Goal: Transaction & Acquisition: Book appointment/travel/reservation

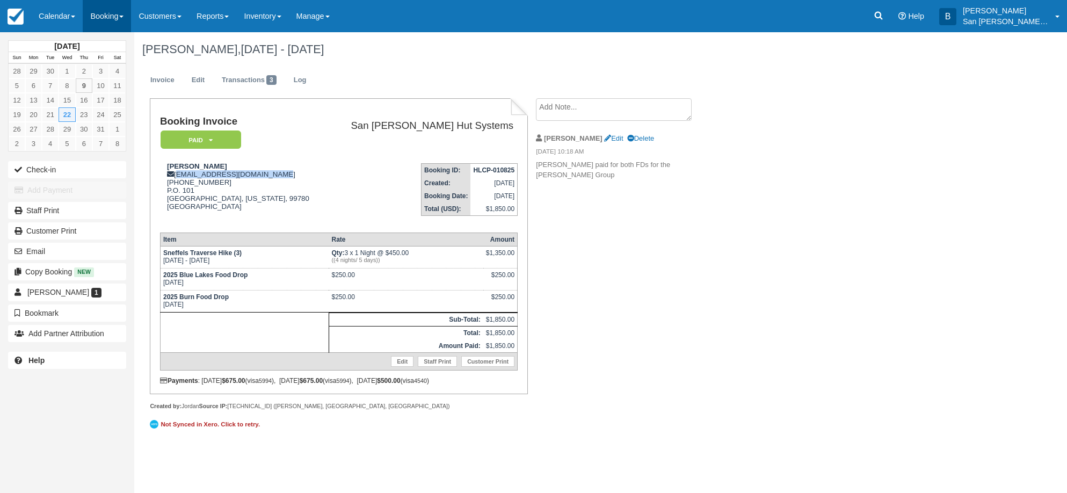
drag, startPoint x: 0, startPoint y: 0, endPoint x: 118, endPoint y: 17, distance: 118.8
click at [118, 17] on link "Booking" at bounding box center [107, 16] width 48 height 32
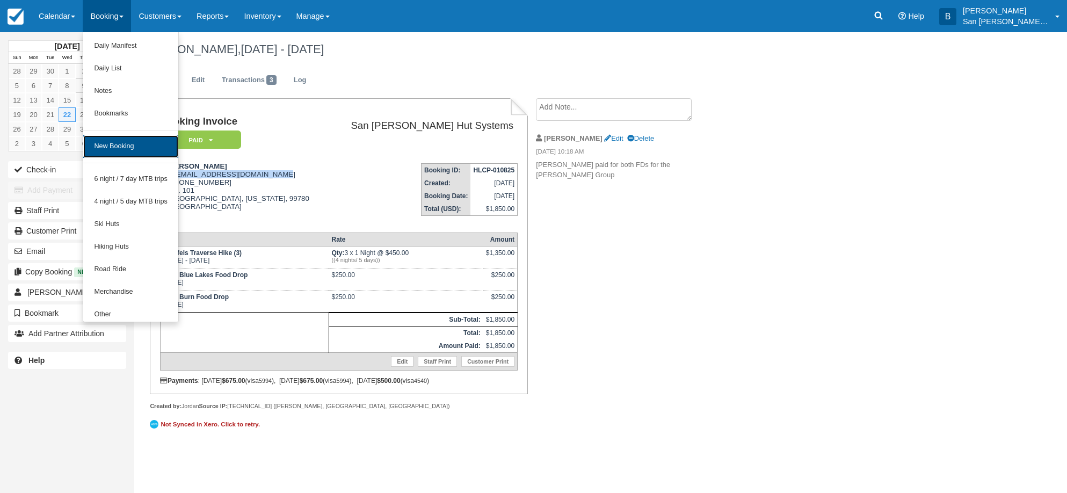
click at [129, 140] on link "New Booking" at bounding box center [130, 146] width 95 height 23
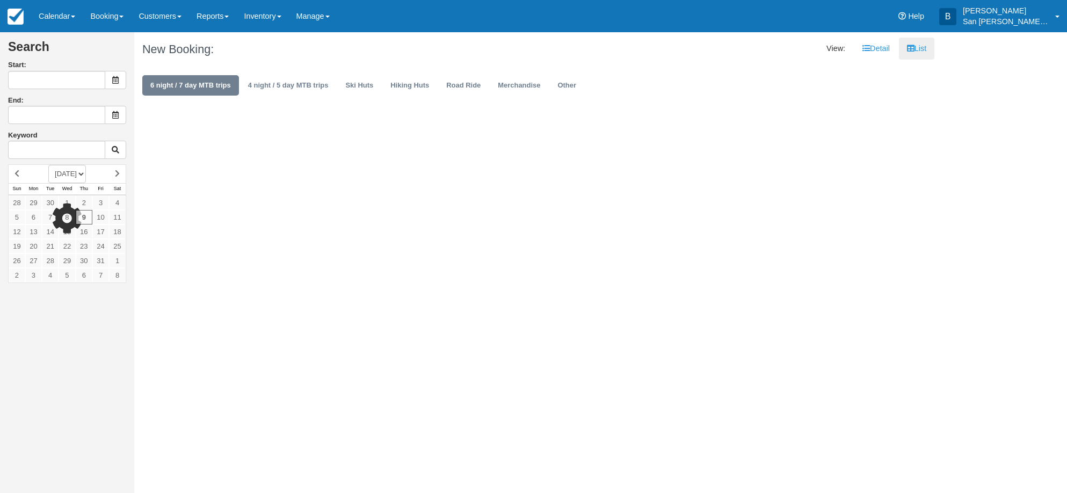
type input "[DATE]"
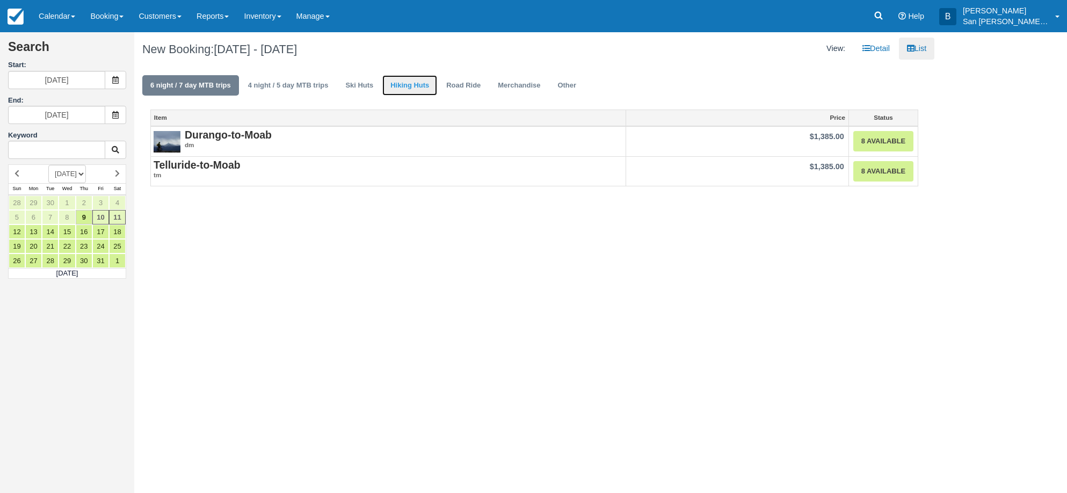
click at [408, 83] on link "Hiking Huts" at bounding box center [409, 85] width 55 height 21
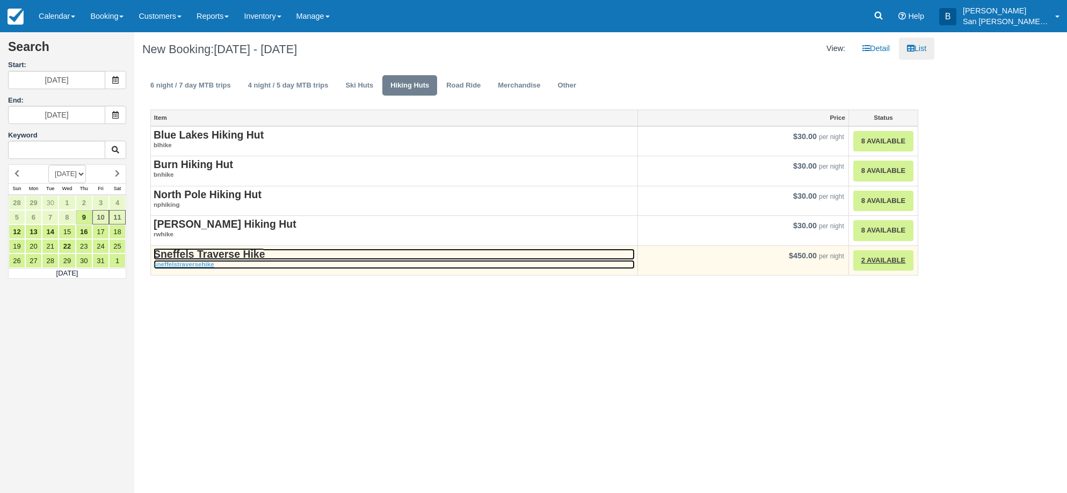
click at [220, 258] on strong "Sneffels Traverse Hike" at bounding box center [209, 254] width 111 height 12
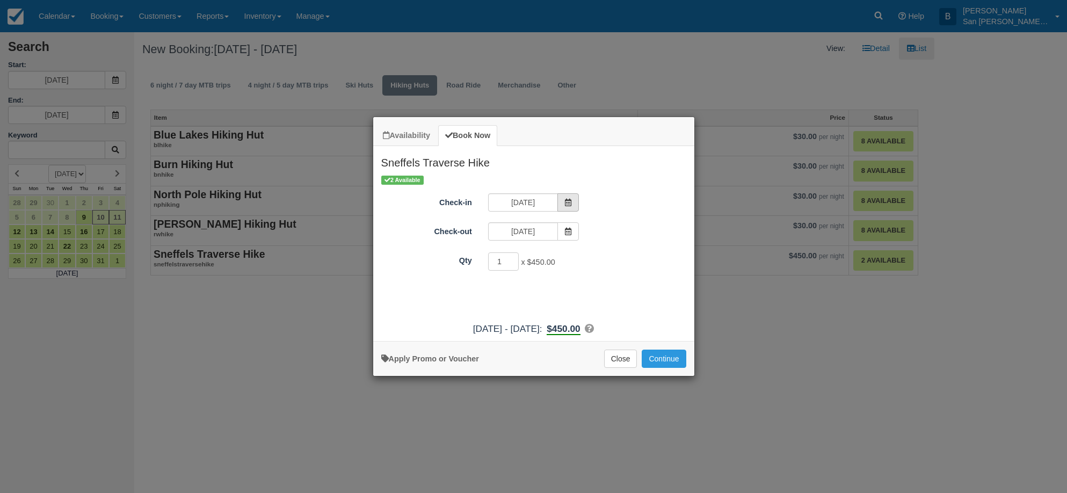
click at [576, 208] on span "Item Modal" at bounding box center [567, 202] width 21 height 18
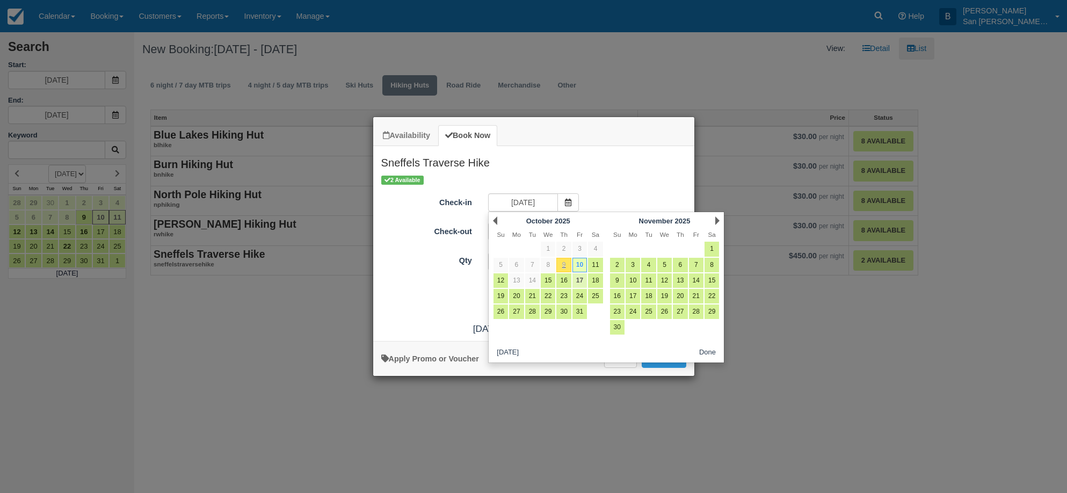
click at [580, 278] on link "17" at bounding box center [579, 280] width 14 height 14
type input "10/17/25"
type input "10/18/25"
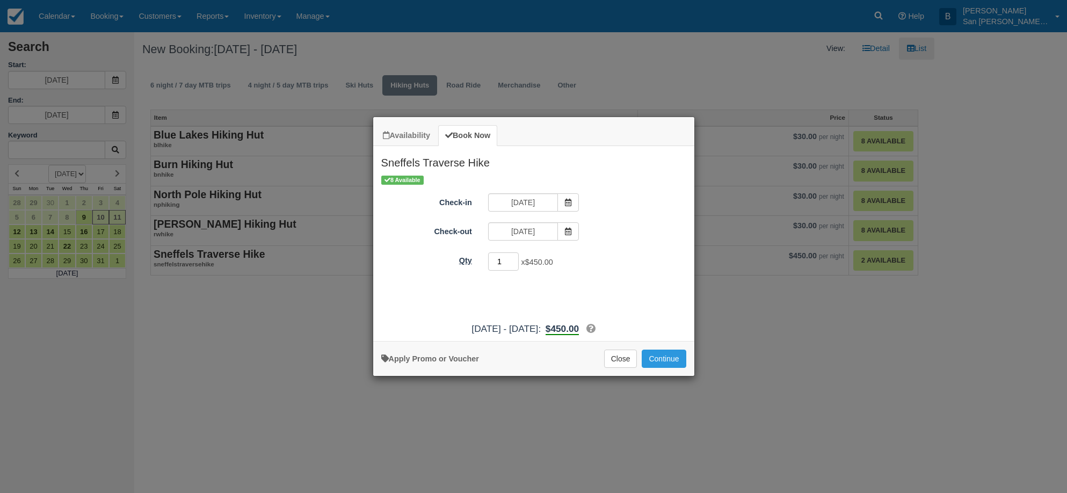
drag, startPoint x: 502, startPoint y: 263, endPoint x: 455, endPoint y: 260, distance: 46.8
click at [456, 260] on div "Qty 1 x $450.00 Required." at bounding box center [533, 261] width 321 height 21
type input "2"
click at [672, 356] on button "Continue" at bounding box center [664, 359] width 44 height 18
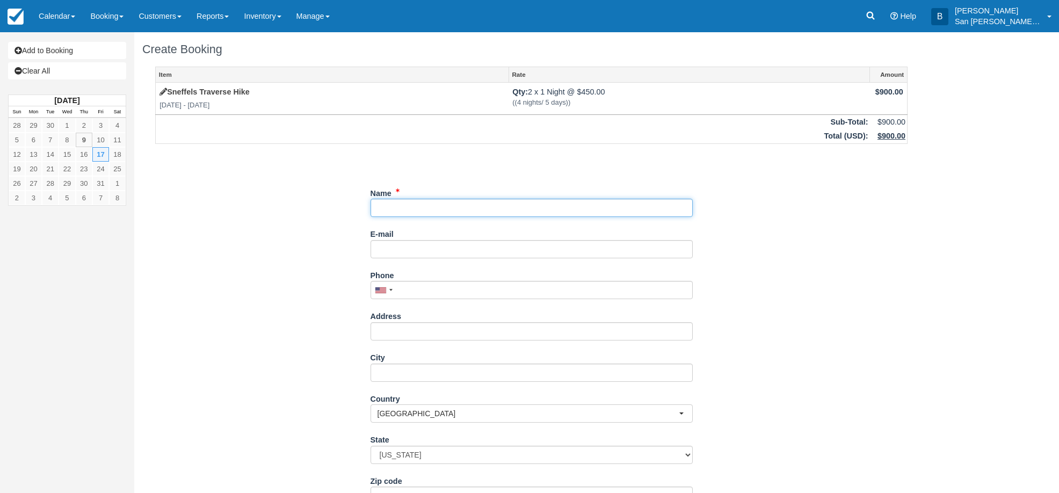
click at [405, 205] on input "Name" at bounding box center [532, 208] width 322 height 18
type input "Michael Casson"
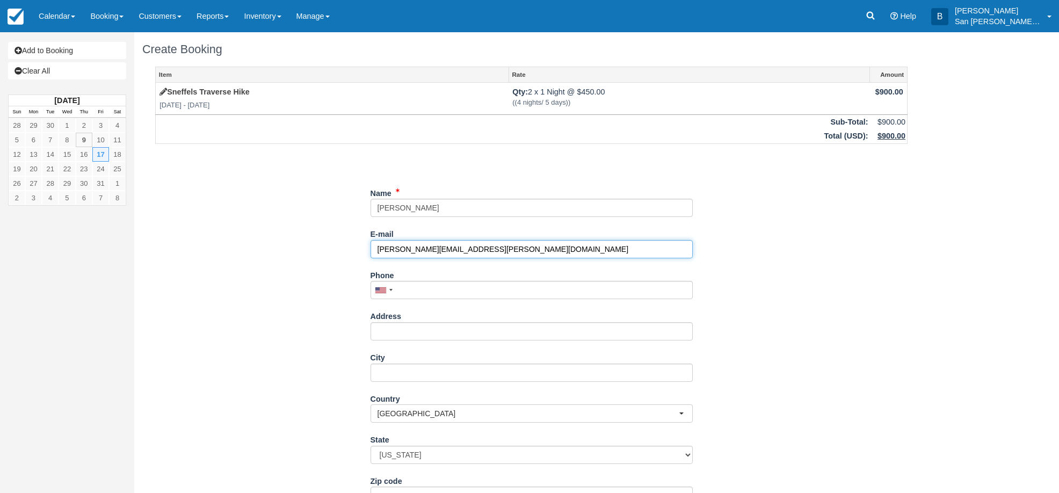
type input "michael.k.casson@gmail.com"
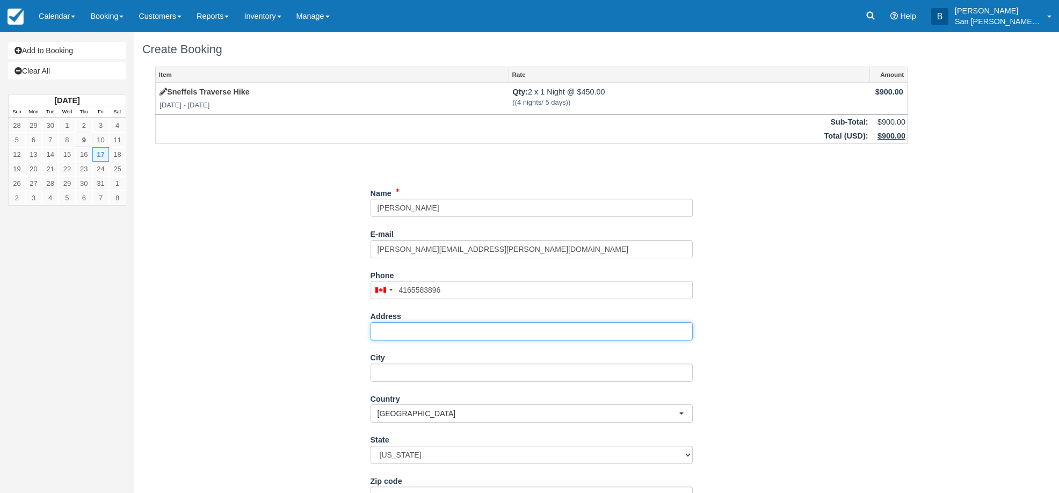
type input "(416) 558-3896"
drag, startPoint x: 426, startPoint y: 337, endPoint x: 470, endPoint y: 335, distance: 44.6
click at [426, 337] on input "Address" at bounding box center [532, 331] width 322 height 18
type input "665 Shaw St"
type input "Toronto"
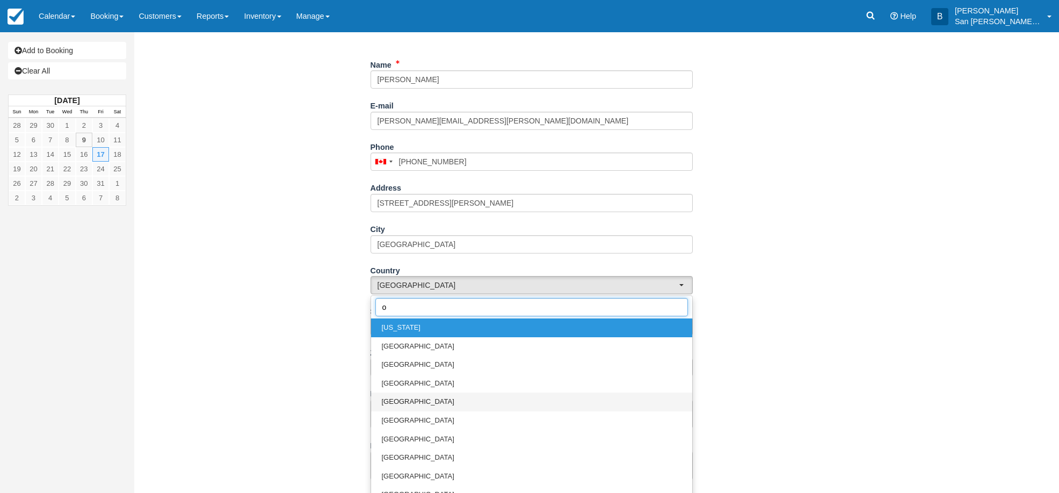
scroll to position [161, 0]
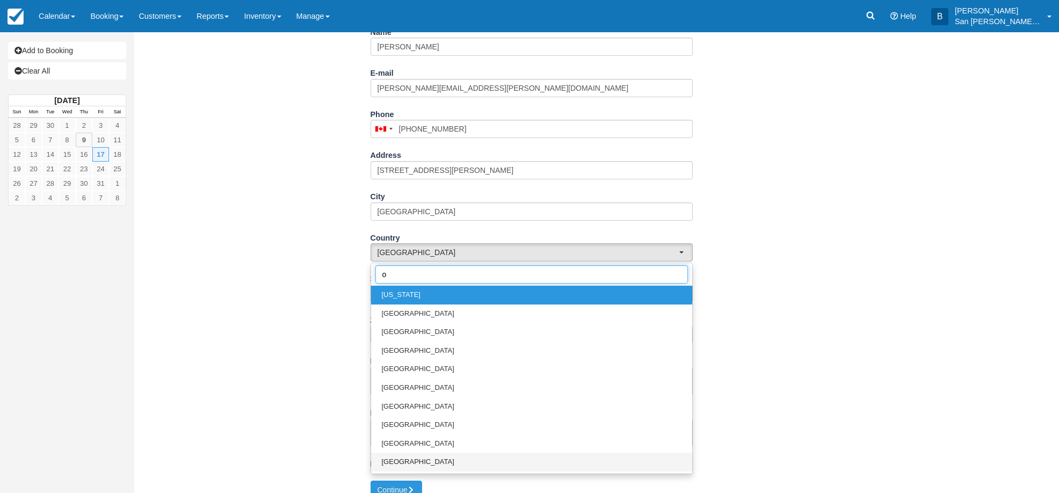
type input "oc"
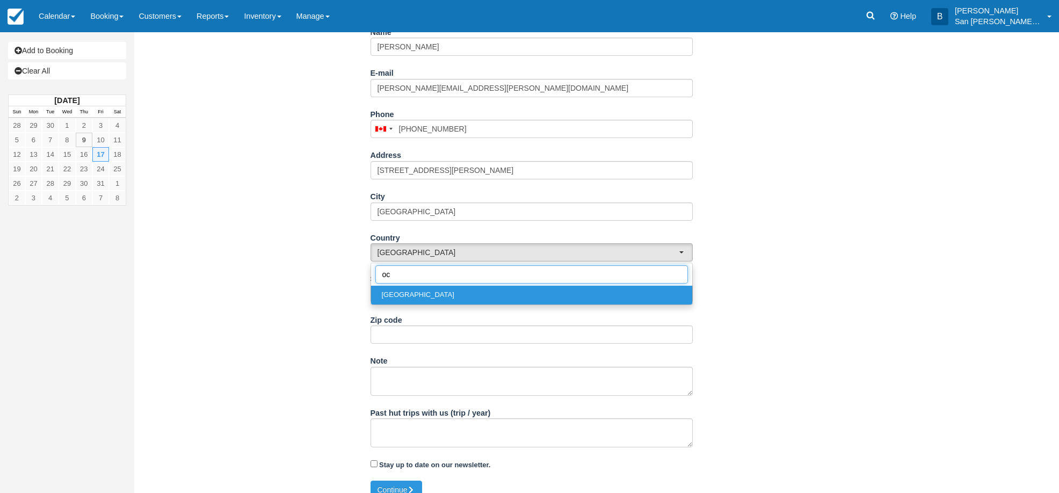
click at [414, 279] on input "oc" at bounding box center [531, 274] width 313 height 18
drag, startPoint x: 411, startPoint y: 276, endPoint x: 347, endPoint y: 270, distance: 64.2
click at [347, 270] on div "Item Rate Amount Sneffels Traverse Hike Fri Oct 17 2025 - Sat Oct 18 2025 Qty: …" at bounding box center [531, 192] width 778 height 575
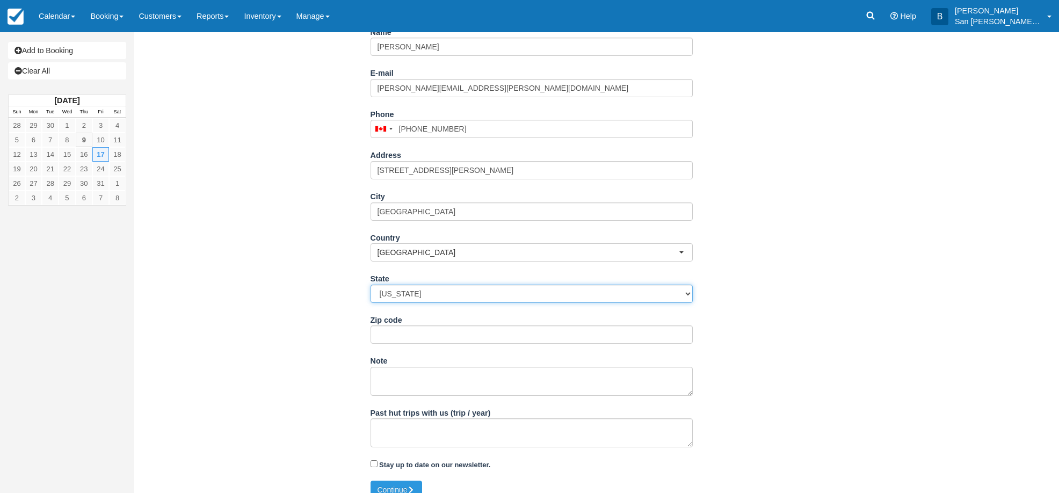
click at [421, 296] on select "Alabama Alaska Arizona Arkansas California Colorado Connecticut Delaware Florid…" at bounding box center [532, 294] width 322 height 18
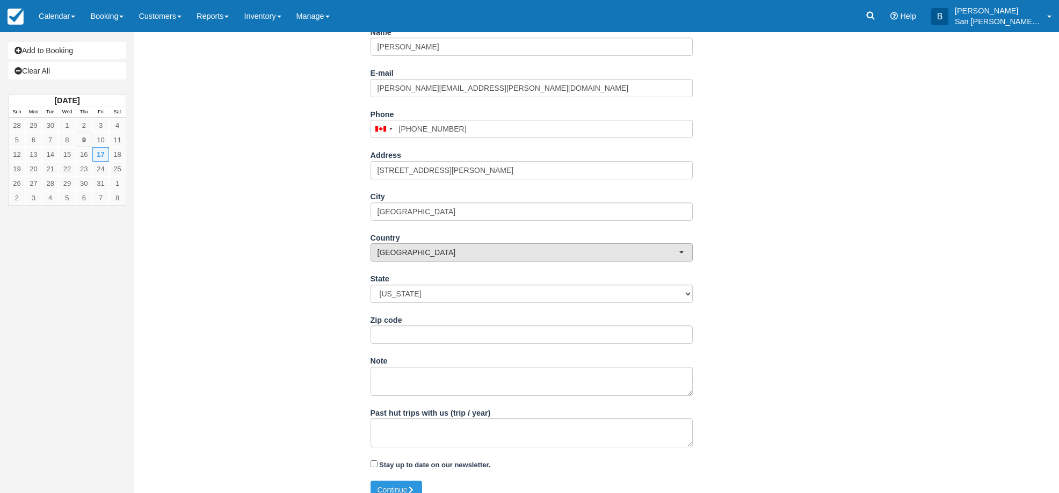
click at [396, 251] on span "[GEOGRAPHIC_DATA]" at bounding box center [527, 252] width 301 height 11
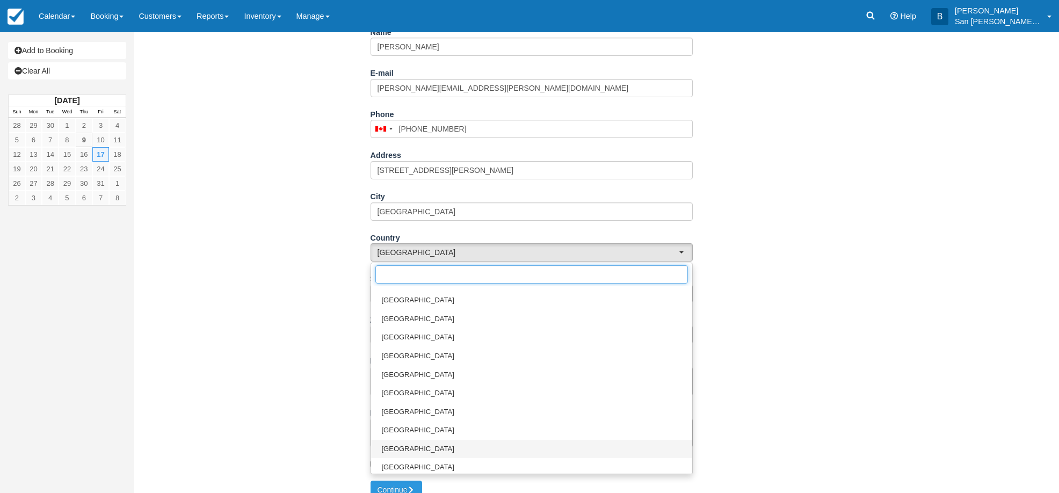
scroll to position [3762, 0]
type input "c"
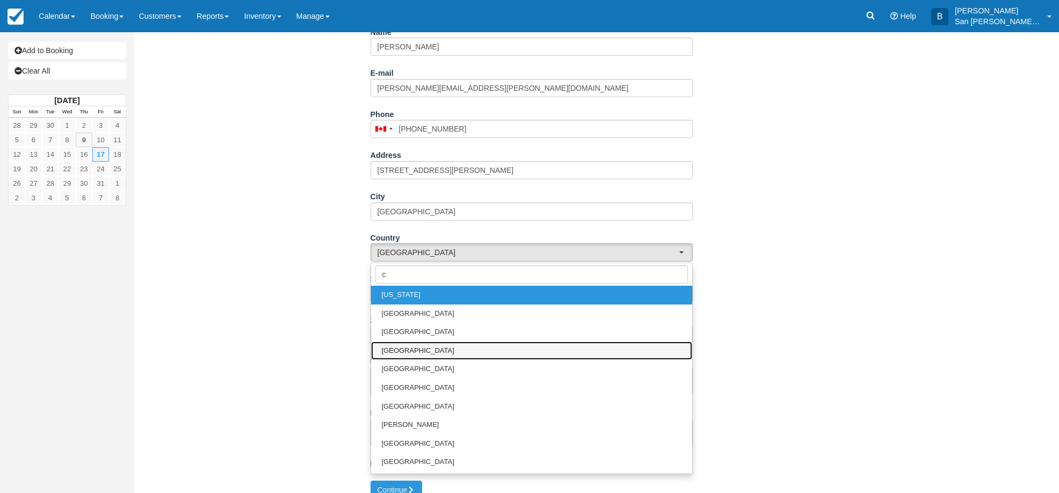
click at [401, 353] on span "Canada" at bounding box center [418, 351] width 72 height 10
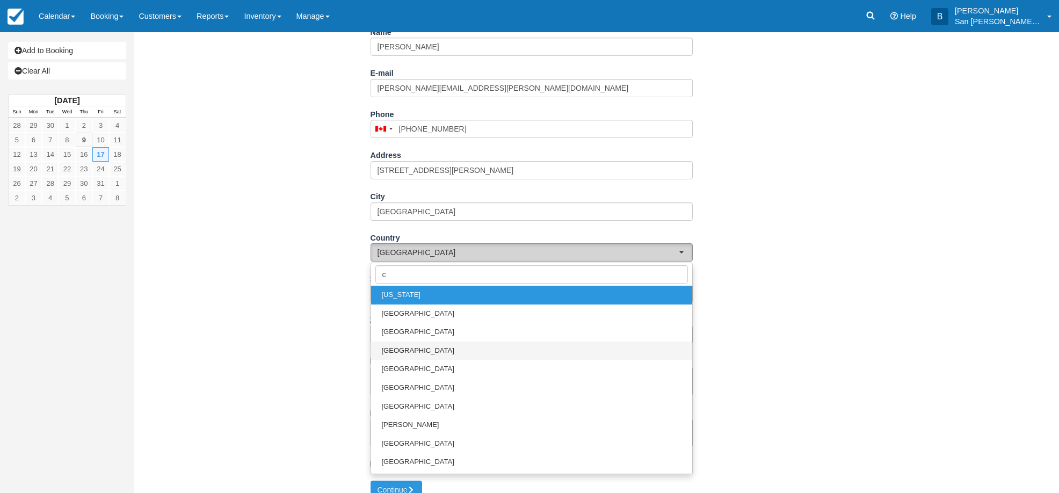
select select "CA"
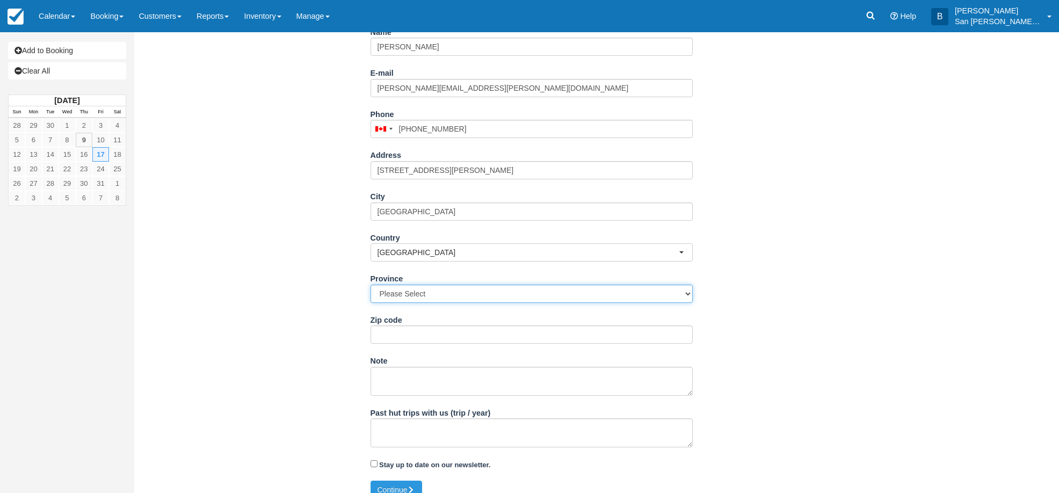
click at [403, 289] on select "Please Select Alberta British Columbia Manitoba New Brunswick Newfoundland and …" at bounding box center [532, 294] width 322 height 18
select select "ON"
click at [371, 285] on select "Please Select Alberta British Columbia Manitoba New Brunswick Newfoundland and …" at bounding box center [532, 294] width 322 height 18
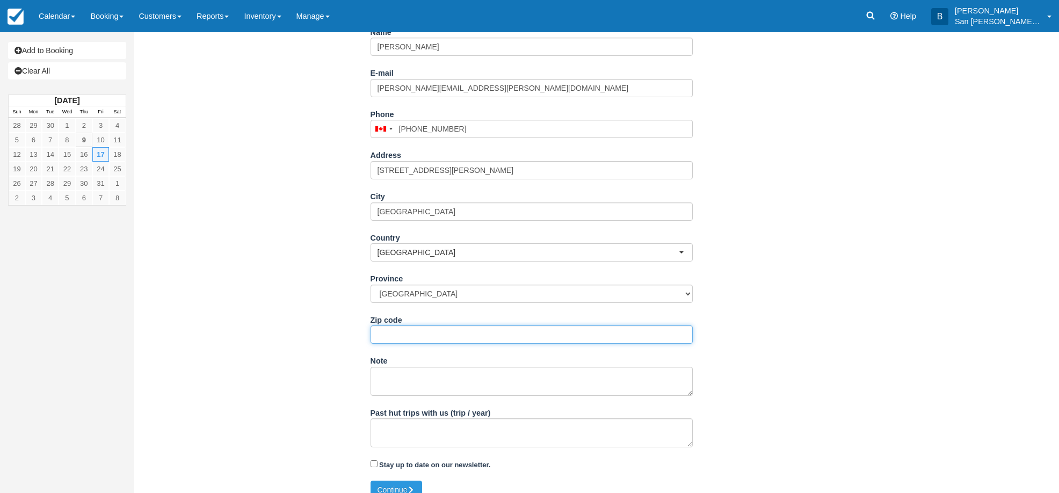
drag, startPoint x: 395, startPoint y: 332, endPoint x: 411, endPoint y: 333, distance: 16.1
click at [395, 333] on input "Zip code" at bounding box center [532, 334] width 322 height 18
type input "M6G 3L8"
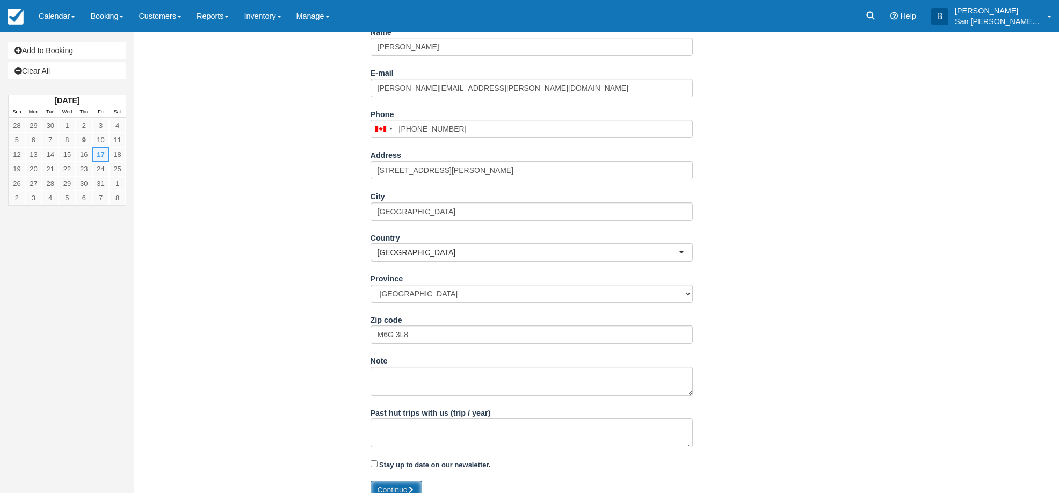
click at [392, 481] on button "Continue" at bounding box center [397, 490] width 52 height 18
type input "+14165583896"
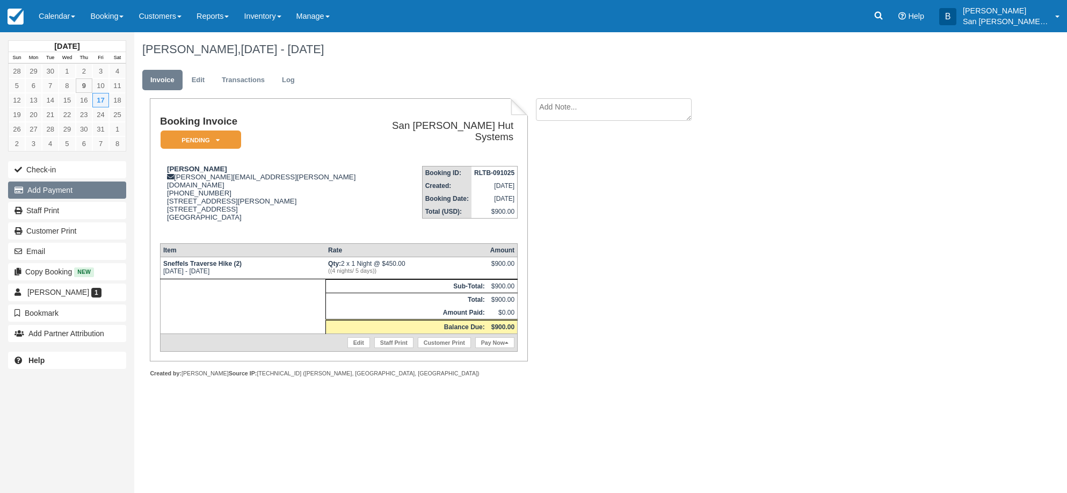
click at [43, 184] on button "Add Payment" at bounding box center [67, 189] width 118 height 17
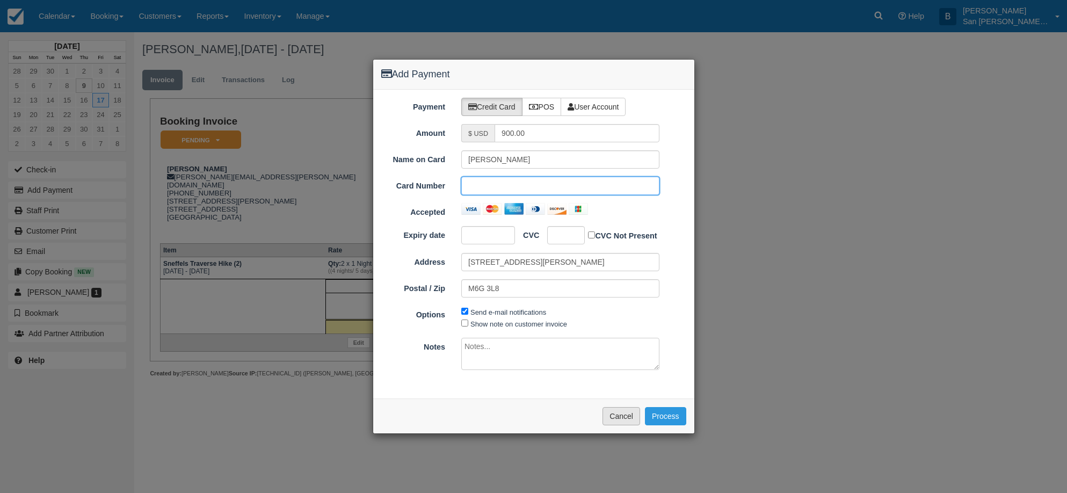
click at [625, 416] on button "Cancel" at bounding box center [621, 416] width 38 height 18
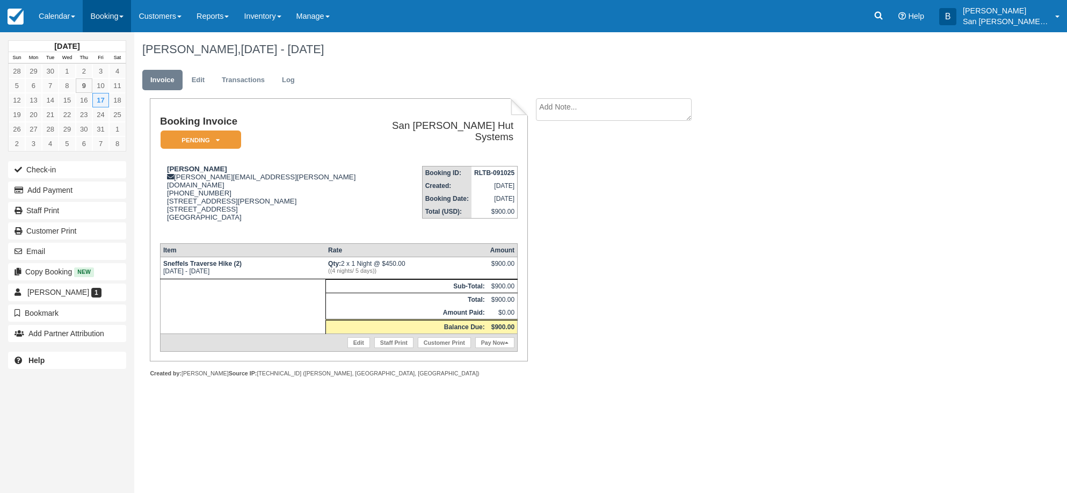
click at [98, 12] on link "Booking" at bounding box center [107, 16] width 48 height 32
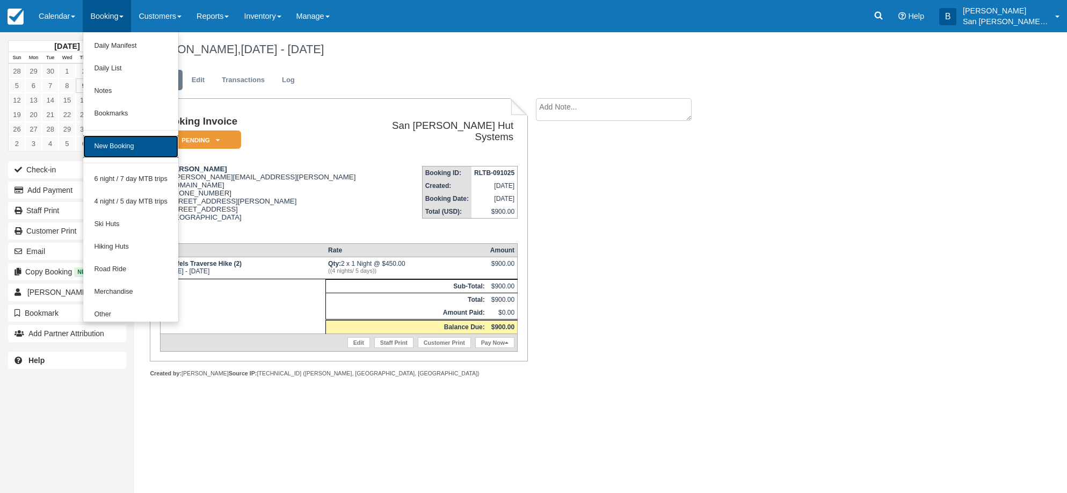
click at [125, 148] on link "New Booking" at bounding box center [130, 146] width 95 height 23
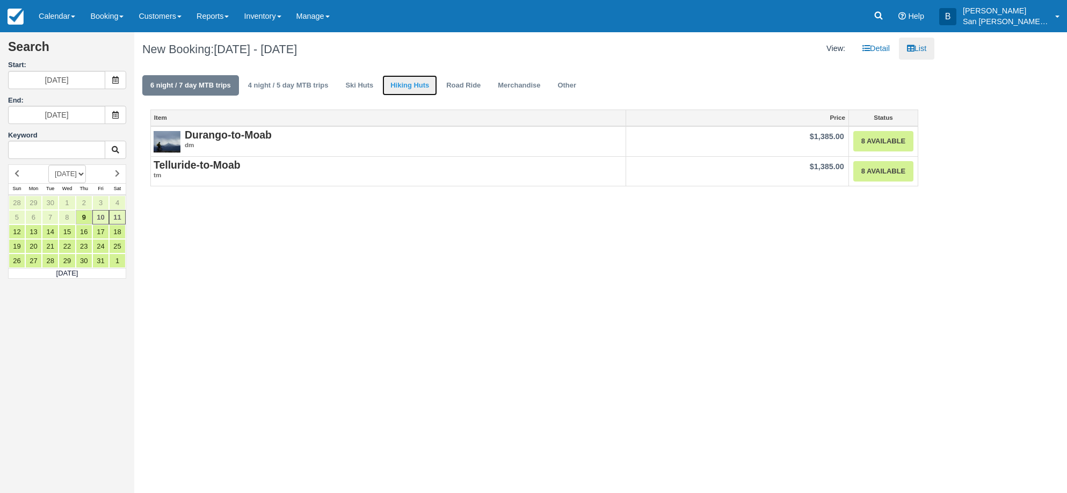
click at [409, 89] on link "Hiking Huts" at bounding box center [409, 85] width 55 height 21
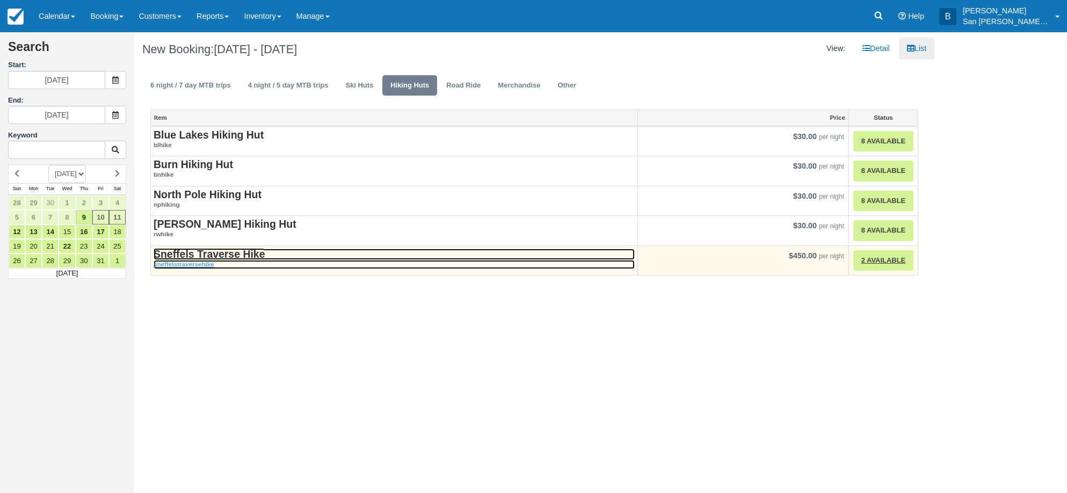
click at [227, 258] on strong "Sneffels Traverse Hike" at bounding box center [209, 254] width 111 height 12
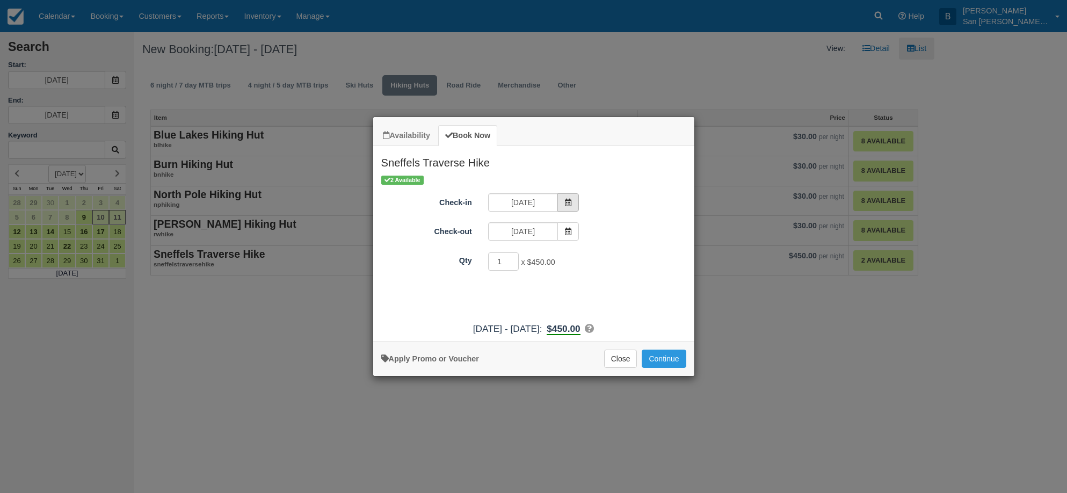
click at [569, 201] on icon "Item Modal" at bounding box center [568, 203] width 8 height 8
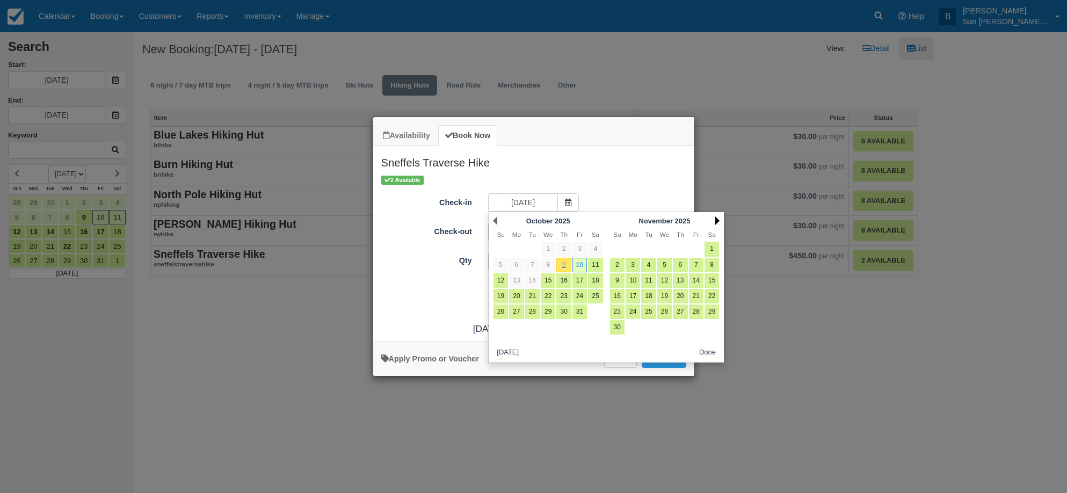
click at [718, 220] on link "Next" at bounding box center [717, 220] width 4 height 9
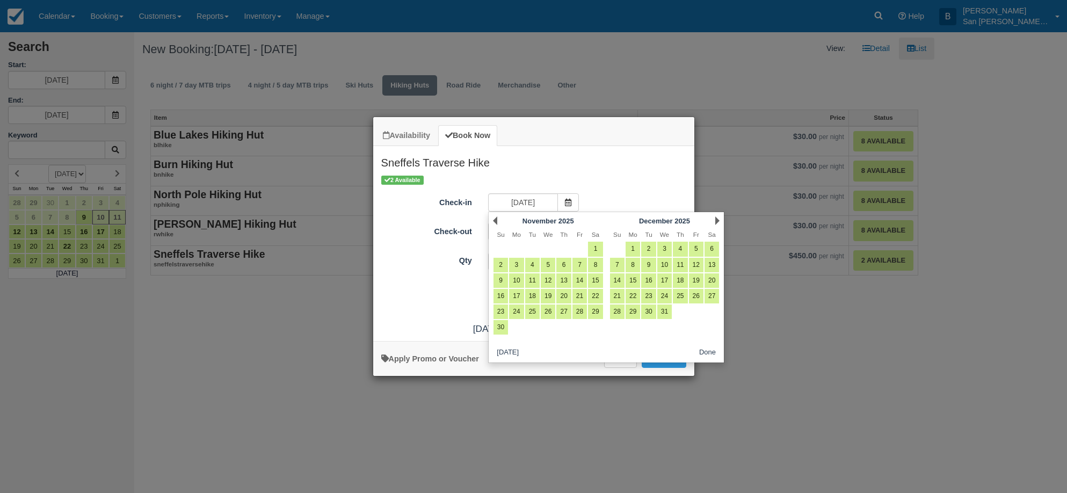
click at [718, 220] on link "Next" at bounding box center [717, 220] width 4 height 9
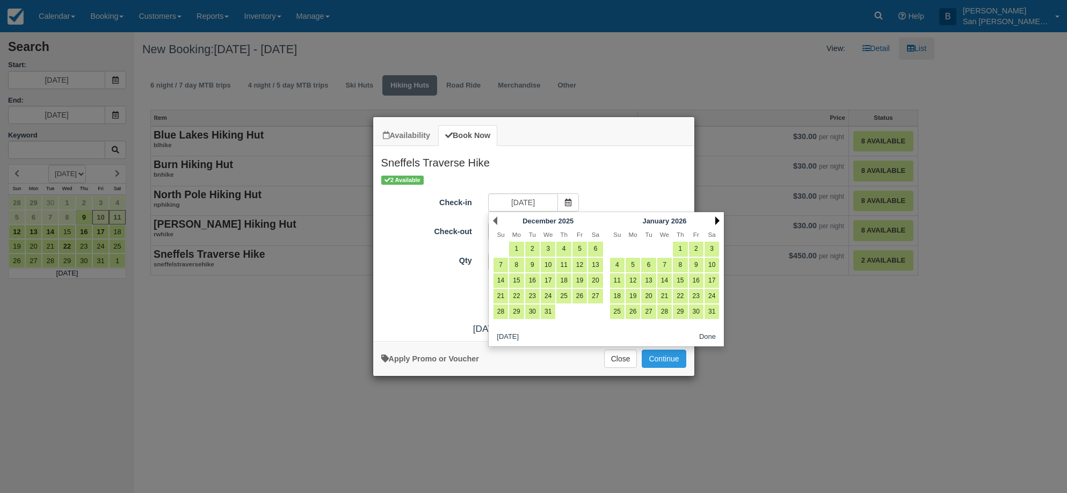
click at [718, 221] on link "Next" at bounding box center [717, 220] width 4 height 9
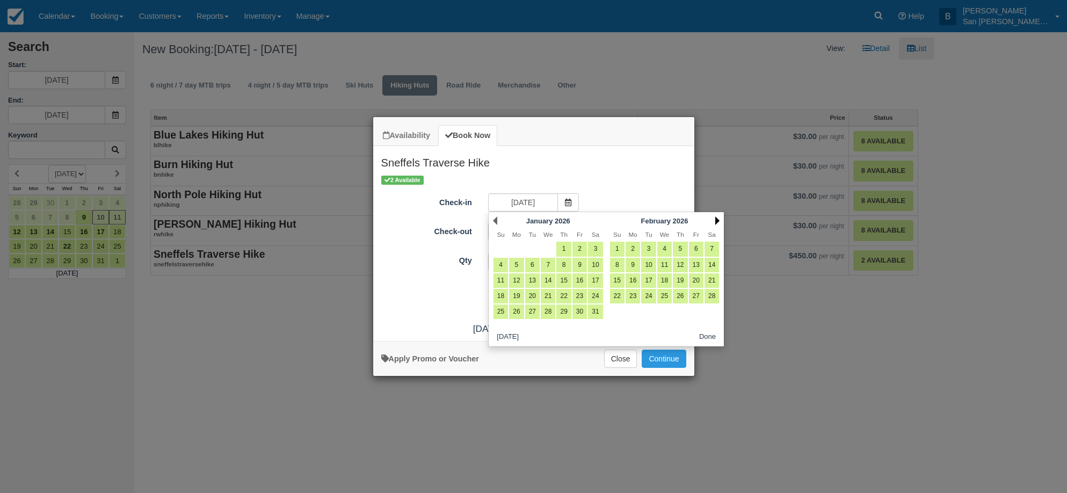
click at [718, 220] on link "Next" at bounding box center [717, 220] width 4 height 9
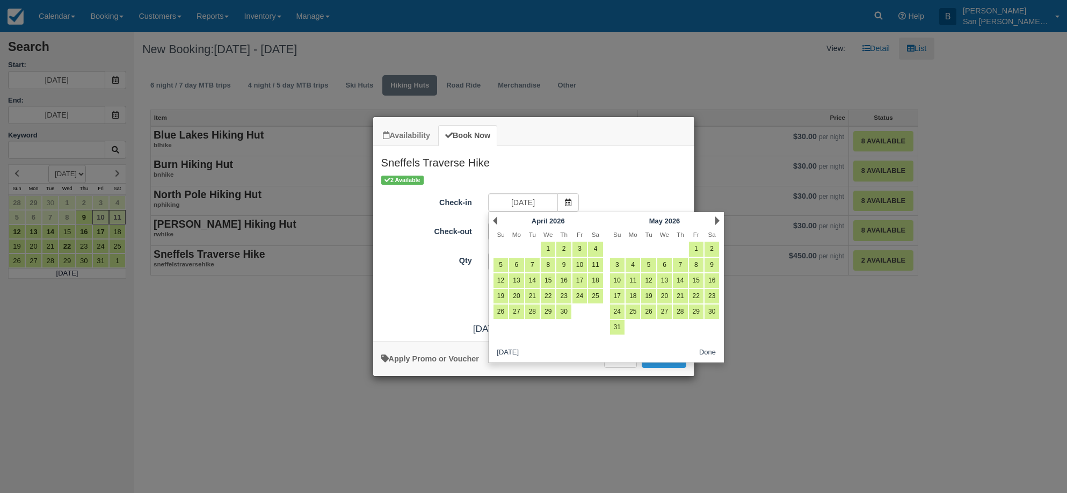
click at [718, 220] on link "Next" at bounding box center [717, 220] width 4 height 9
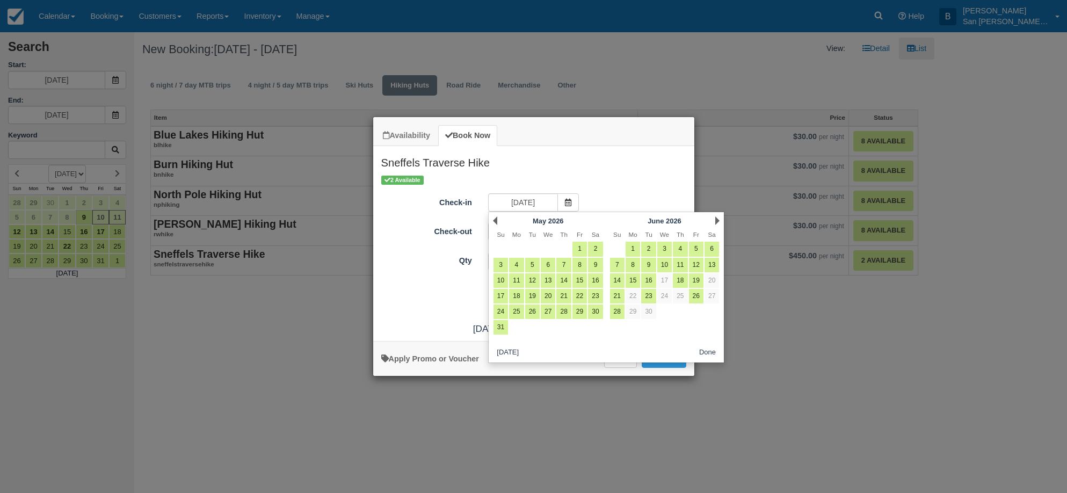
click at [718, 220] on link "Next" at bounding box center [717, 220] width 4 height 9
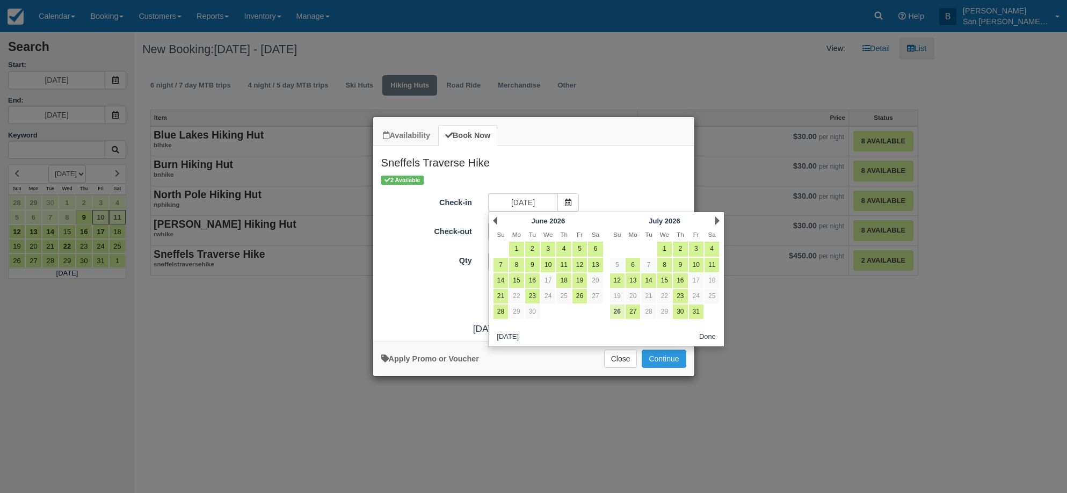
click at [613, 310] on link "26" at bounding box center [617, 311] width 14 height 14
type input "07/26/26"
type input "07/27/26"
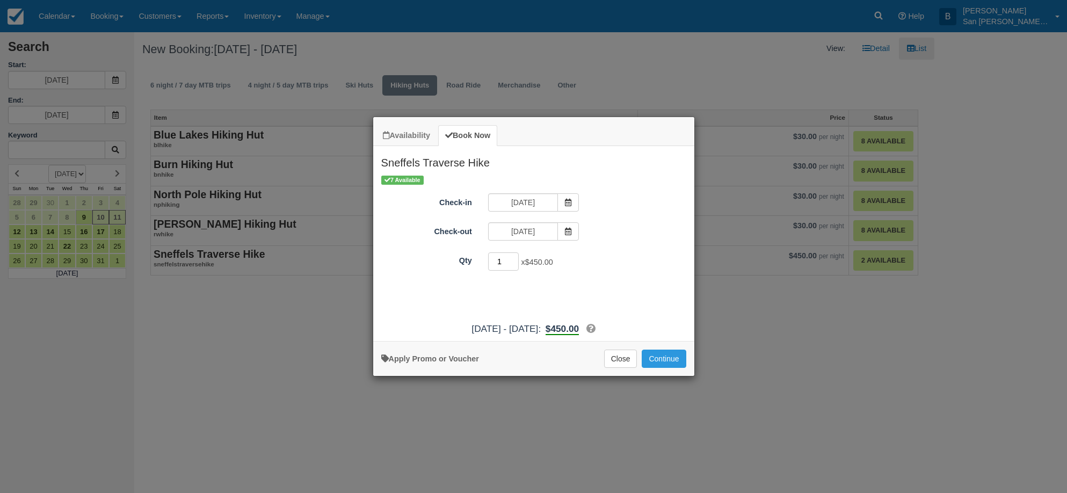
drag, startPoint x: 495, startPoint y: 260, endPoint x: 481, endPoint y: 259, distance: 14.1
click at [481, 259] on div "1 x $450.00 Required." at bounding box center [573, 262] width 187 height 21
type input "3"
click at [669, 357] on button "Continue" at bounding box center [664, 359] width 44 height 18
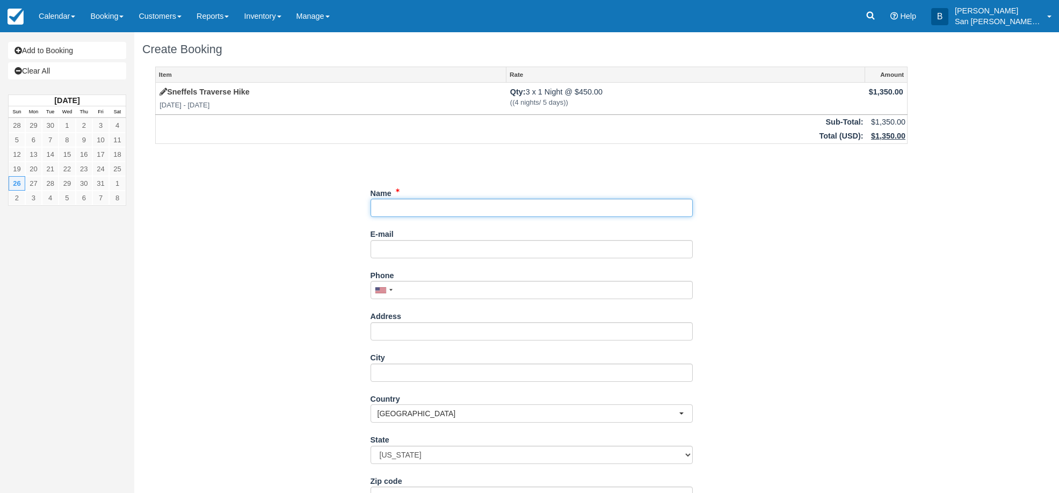
click at [383, 207] on input "Name" at bounding box center [532, 208] width 322 height 18
type input "[PERSON_NAME]"
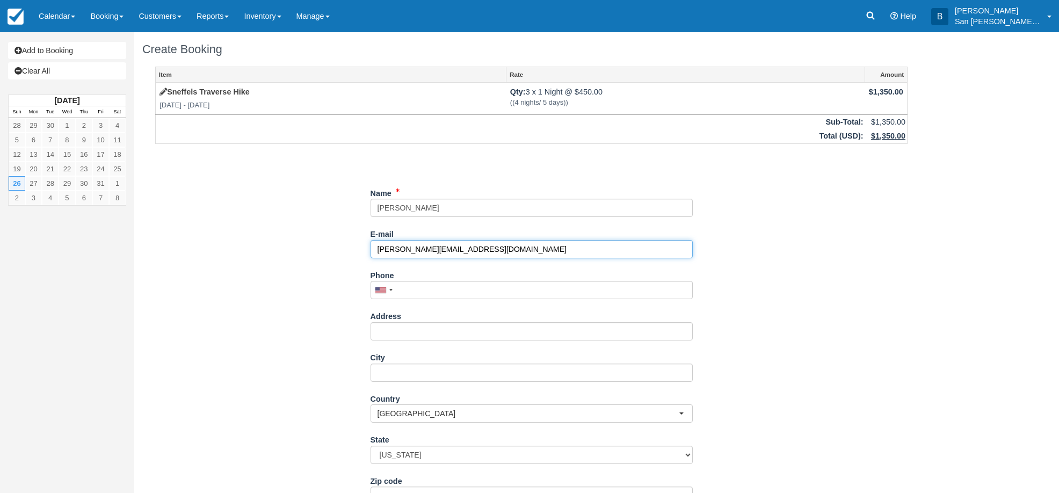
type input "nadiahemani@hotmail.com"
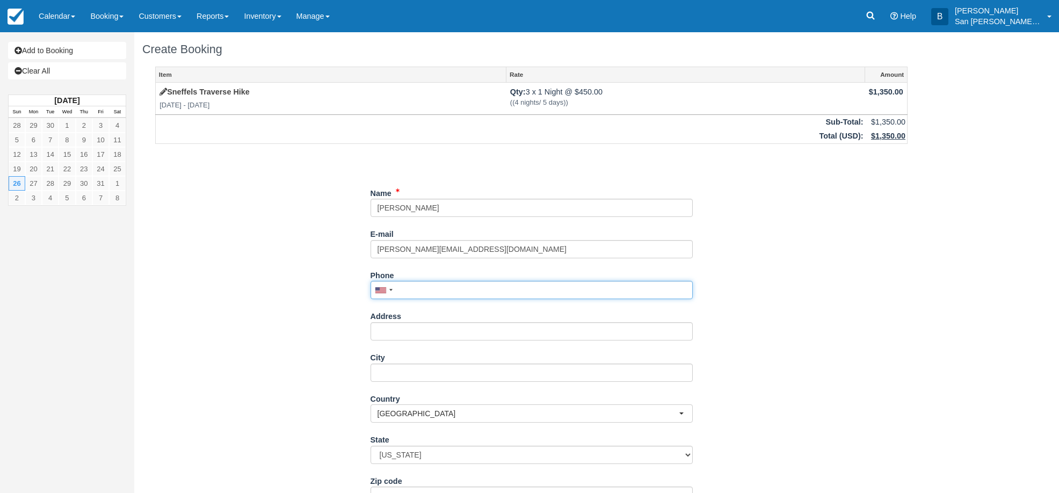
drag, startPoint x: 405, startPoint y: 287, endPoint x: 445, endPoint y: 291, distance: 39.9
click at [405, 287] on input "Phone" at bounding box center [532, 290] width 322 height 18
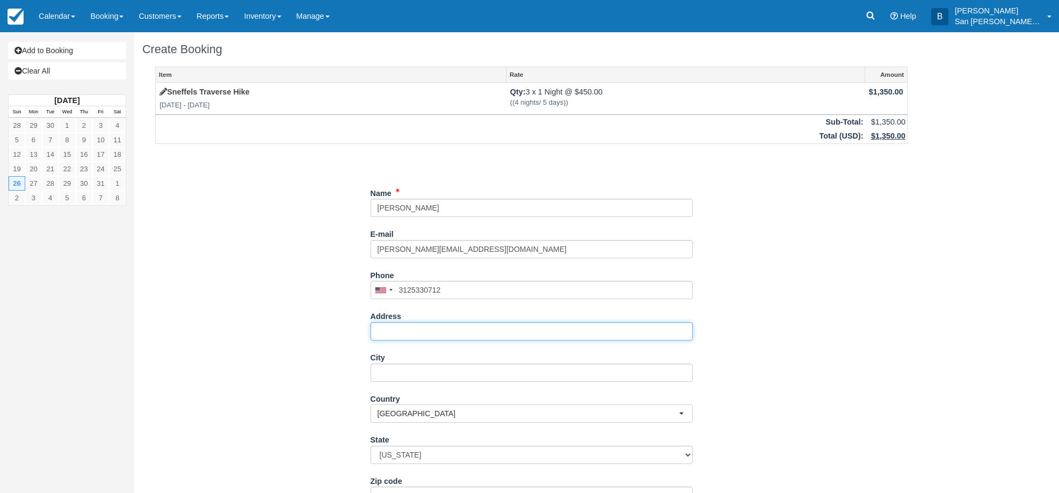
type input "(312) 533-0712"
drag, startPoint x: 404, startPoint y: 329, endPoint x: 525, endPoint y: 321, distance: 121.1
click at [404, 329] on input "Address" at bounding box center [532, 331] width 322 height 18
click at [472, 330] on input "11757 W. Ken Karyl Ave" at bounding box center [532, 331] width 322 height 18
type input "11757 W. Ken Karyl Ave Unit F522"
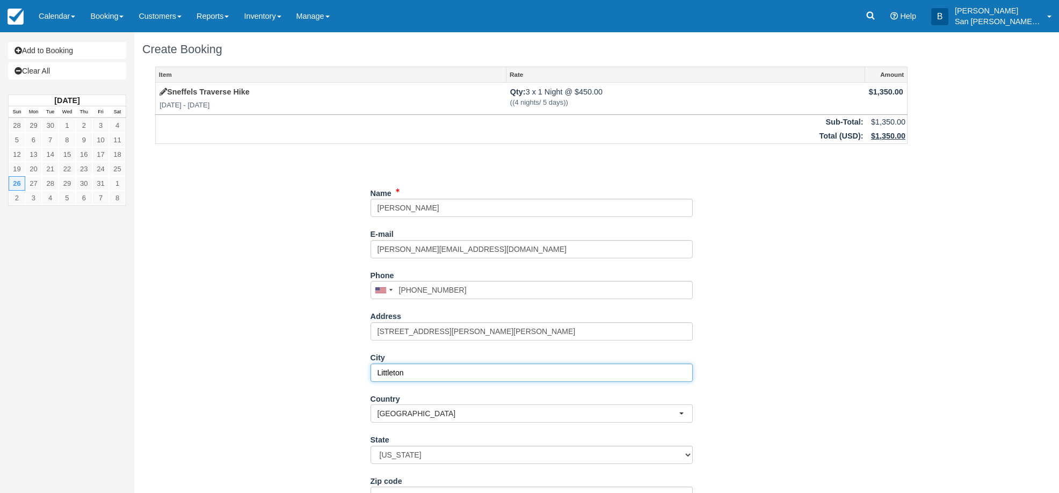
type input "Littleton"
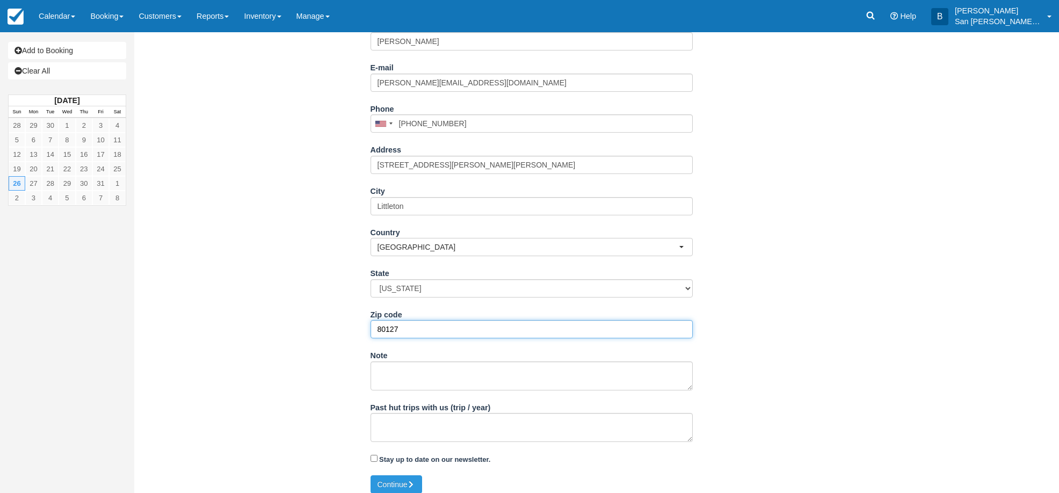
scroll to position [175, 0]
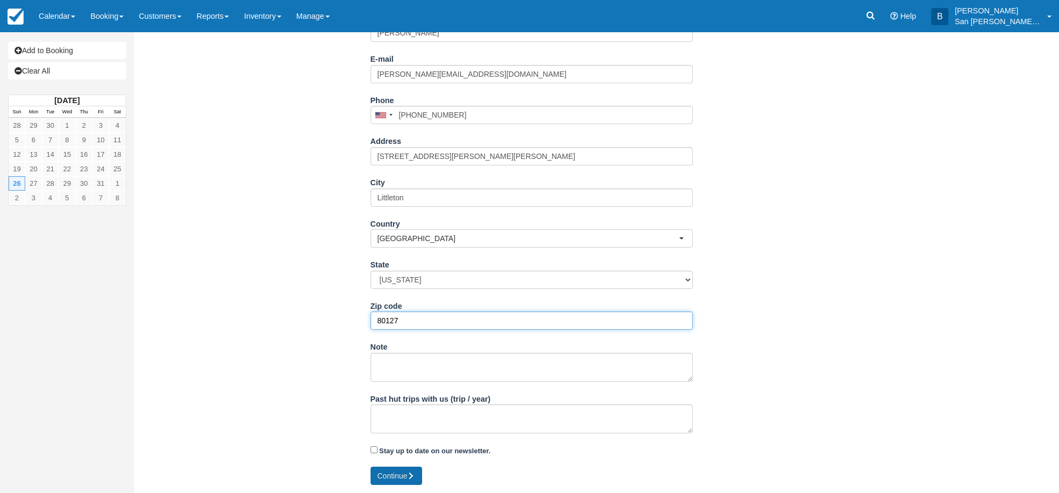
type input "80127"
click at [415, 472] on icon "submit" at bounding box center [412, 476] width 8 height 8
type input "+13125330712"
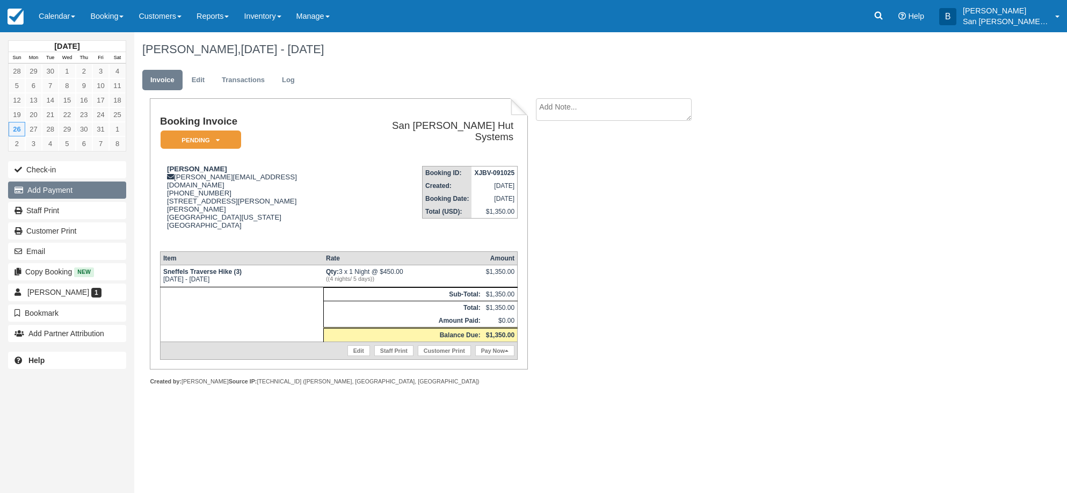
click at [59, 193] on button "Add Payment" at bounding box center [67, 189] width 118 height 17
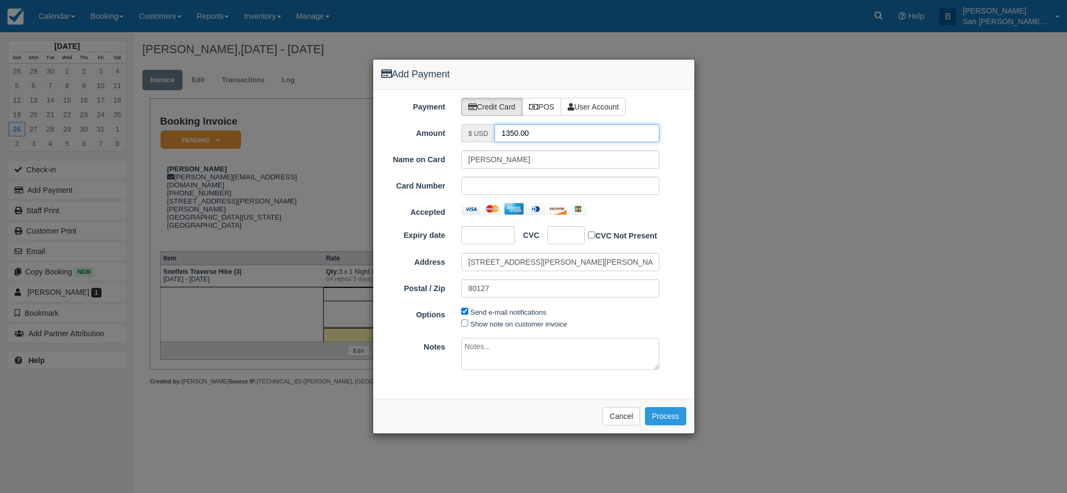
drag, startPoint x: 553, startPoint y: 133, endPoint x: 474, endPoint y: 135, distance: 79.0
click at [474, 135] on div "$ USD 1350.00" at bounding box center [560, 133] width 198 height 18
type input "675.00"
click at [678, 417] on button "Process" at bounding box center [665, 416] width 41 height 18
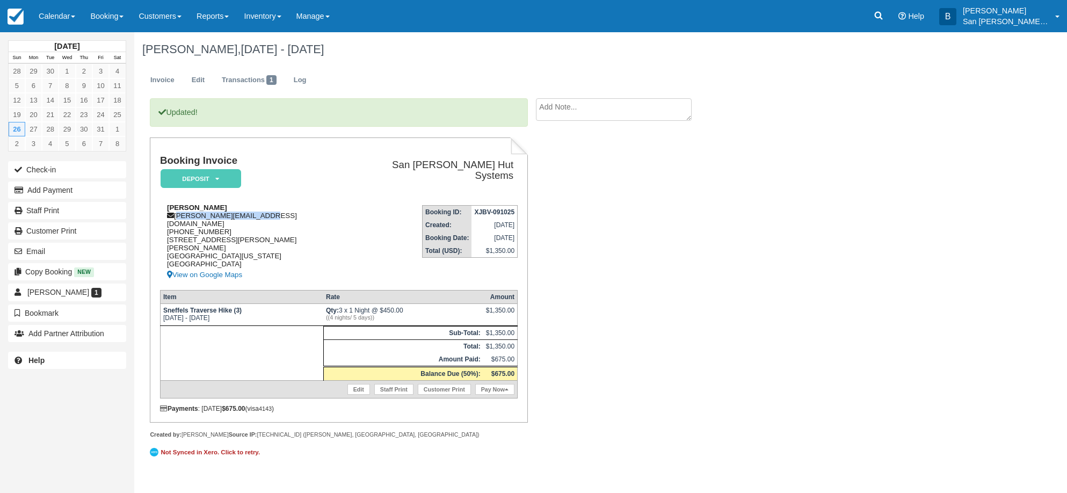
drag, startPoint x: 176, startPoint y: 214, endPoint x: 266, endPoint y: 209, distance: 89.8
click at [315, 213] on div "Nadia Hemani nadiahemani@hotmail.com 1 (312) 533-0712 11757 W. Ken Karyl Ave Un…" at bounding box center [255, 243] width 190 height 78
copy div "nadiahemani@hotmail.com"
click at [32, 216] on link "Staff Print" at bounding box center [67, 210] width 118 height 17
click at [884, 13] on icon at bounding box center [878, 15] width 11 height 11
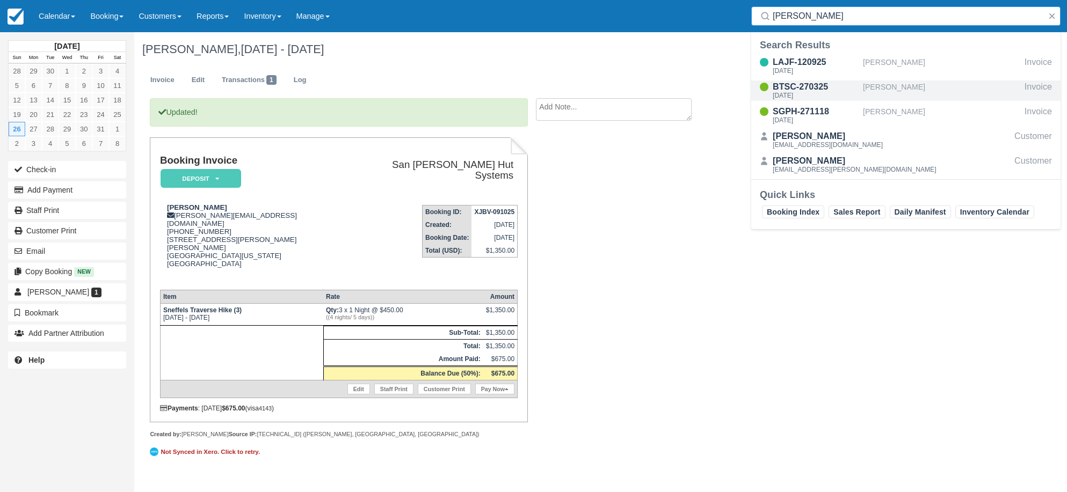
type input "korth"
click at [809, 89] on div "BTSC-270325" at bounding box center [816, 87] width 86 height 13
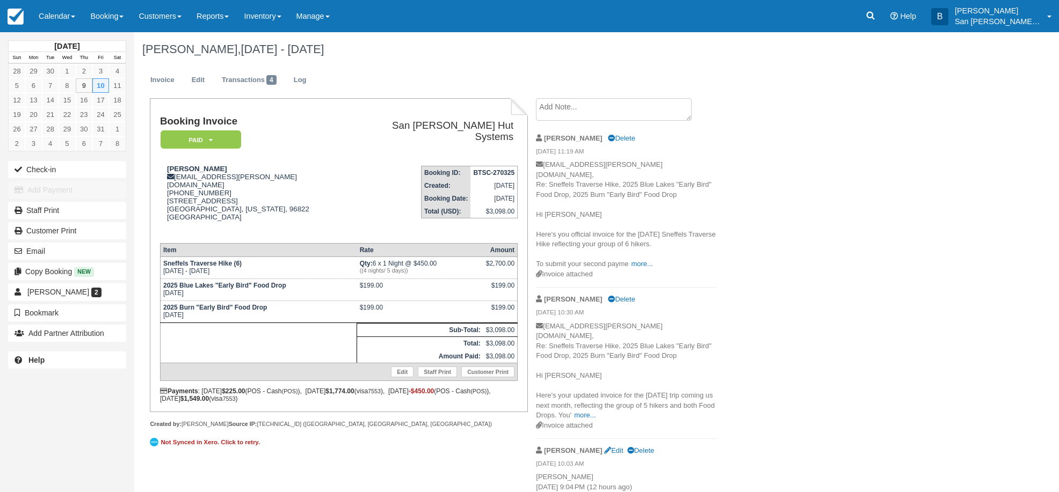
click at [581, 113] on textarea at bounding box center [614, 109] width 156 height 23
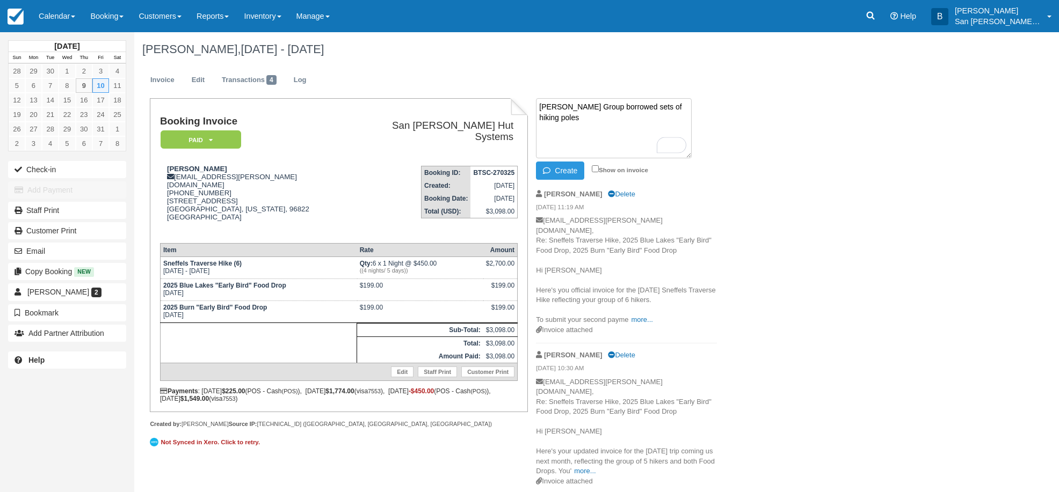
click at [541, 108] on textarea "[PERSON_NAME] Group borrowed sets of hiking poles" at bounding box center [614, 128] width 156 height 60
type textarea "**[PERSON_NAME] Group borrowed sets of hiking poles"
click at [563, 171] on button "Create" at bounding box center [560, 171] width 48 height 18
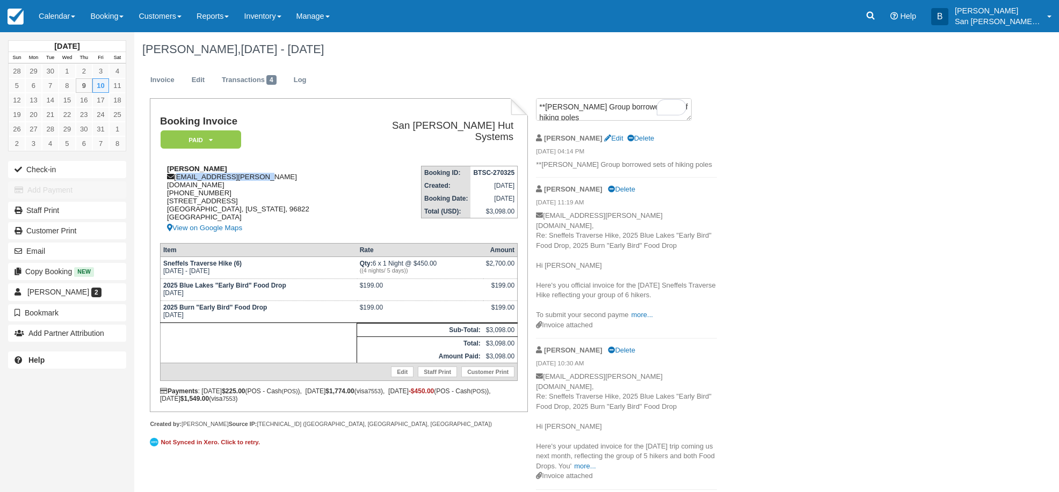
drag, startPoint x: 177, startPoint y: 176, endPoint x: 262, endPoint y: 177, distance: 84.3
click at [262, 177] on div "[PERSON_NAME] [PERSON_NAME][EMAIL_ADDRESS][PERSON_NAME][DOMAIN_NAME] [PHONE_NUM…" at bounding box center [255, 200] width 190 height 70
copy div "[EMAIL_ADDRESS][PERSON_NAME][DOMAIN_NAME]"
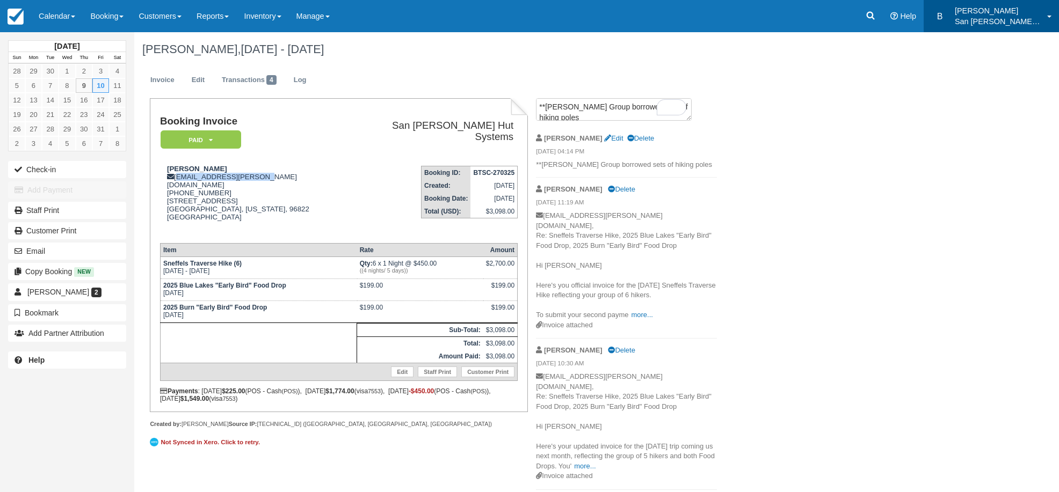
click at [986, 20] on p "San [PERSON_NAME] Hut Systems" at bounding box center [998, 21] width 86 height 11
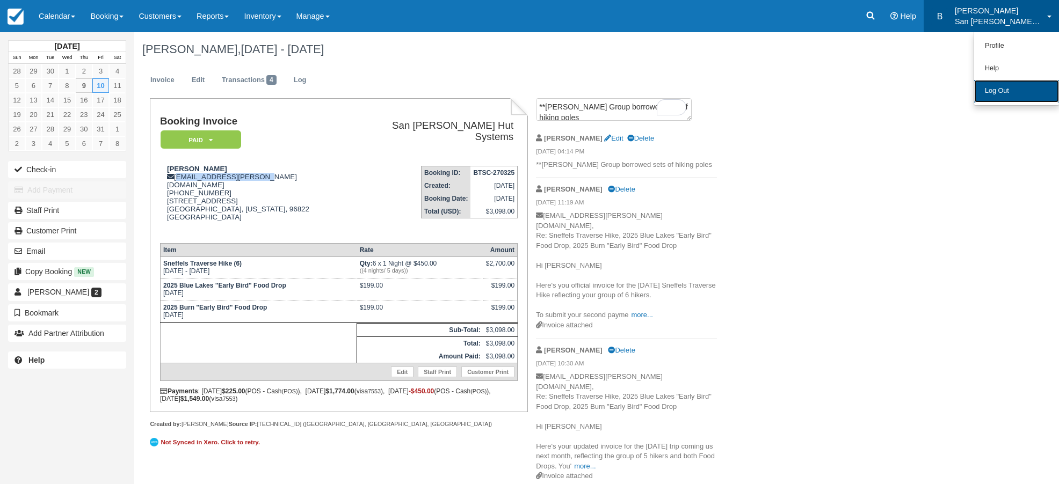
click at [999, 95] on link "Log Out" at bounding box center [1016, 91] width 85 height 23
